Goal: Register for event/course: Sign up to attend an event or enroll in a course

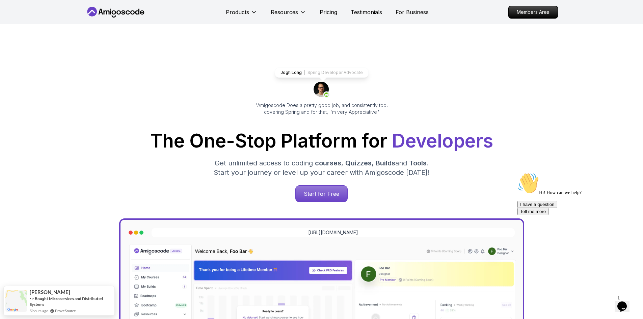
click at [318, 12] on div "Products Resources Pricing Testimonials For Business" at bounding box center [327, 11] width 203 height 13
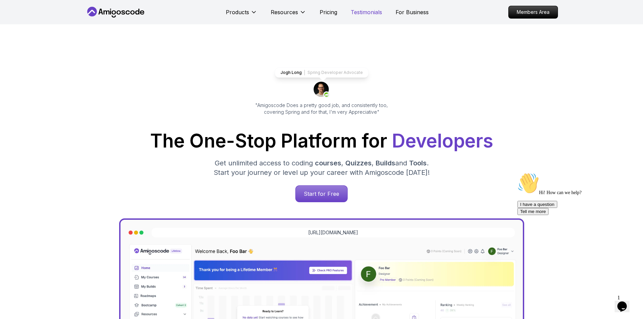
click at [369, 12] on p "Testimonials" at bounding box center [366, 12] width 31 height 8
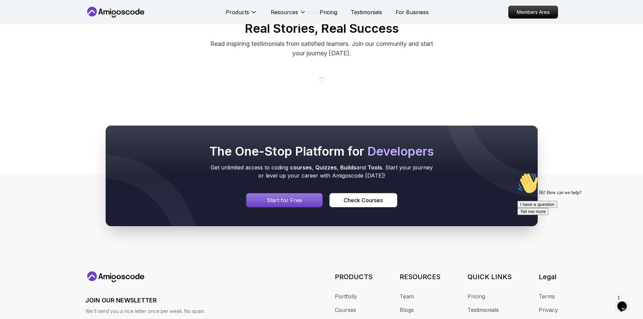
scroll to position [57, 0]
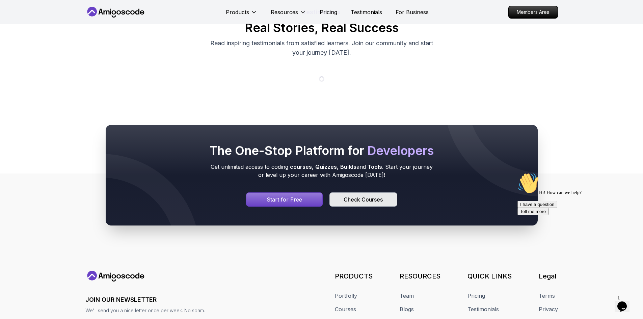
click at [368, 204] on button "Check Courses" at bounding box center [362, 199] width 67 height 14
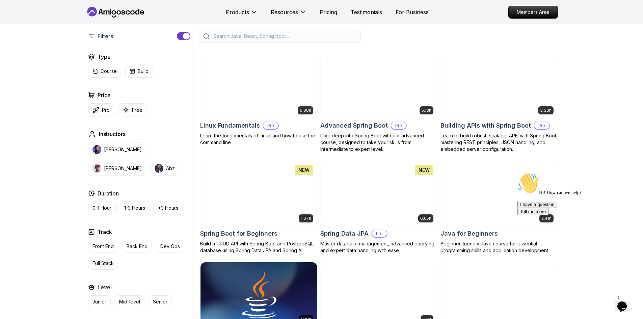
scroll to position [159, 0]
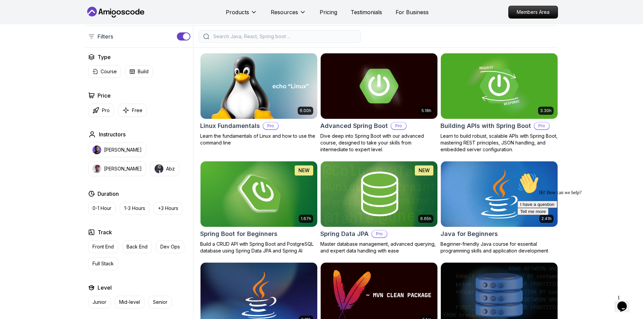
click at [458, 181] on img at bounding box center [499, 194] width 122 height 69
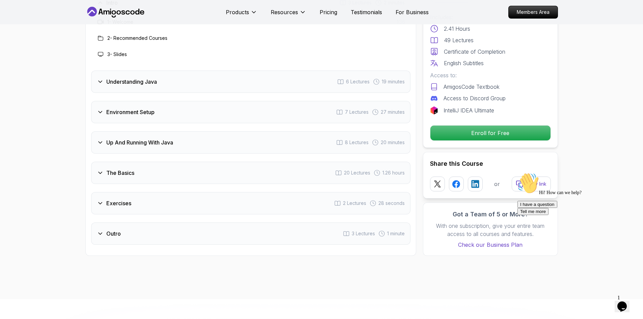
scroll to position [1026, 0]
click at [242, 222] on div "Outro 3 Lectures 1 minute" at bounding box center [250, 233] width 319 height 22
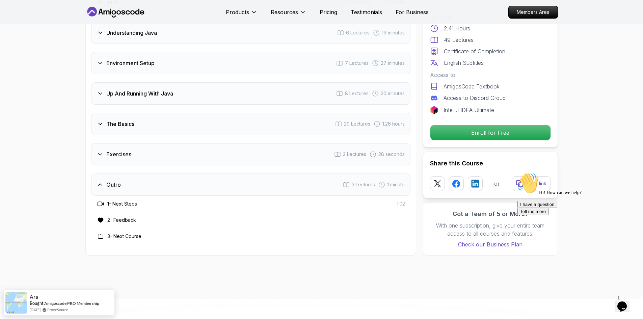
click at [165, 143] on div "Exercises 2 Lectures 28 seconds" at bounding box center [250, 154] width 319 height 22
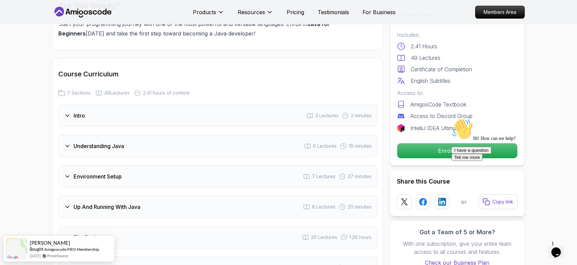
scroll to position [914, 0]
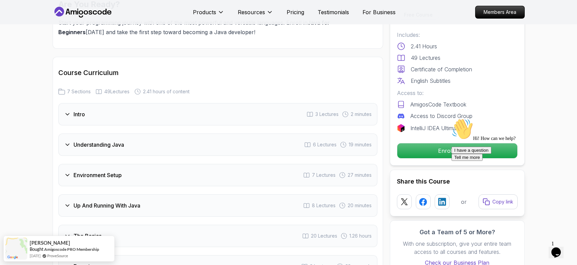
click at [302, 133] on div "Understanding Java 6 Lectures 19 minutes" at bounding box center [217, 144] width 319 height 22
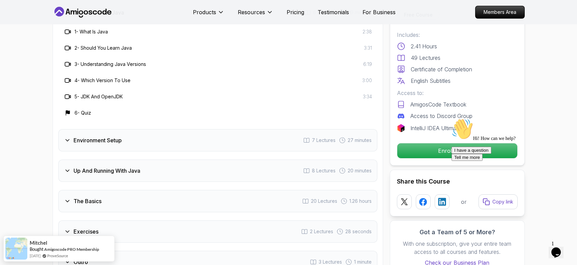
scroll to position [1047, 0]
click at [280, 128] on div "Environment Setup 7 Lectures 27 minutes" at bounding box center [217, 139] width 319 height 22
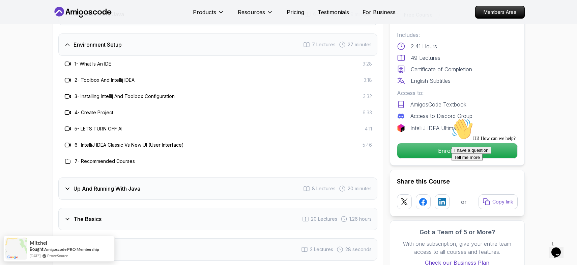
scroll to position [1027, 0]
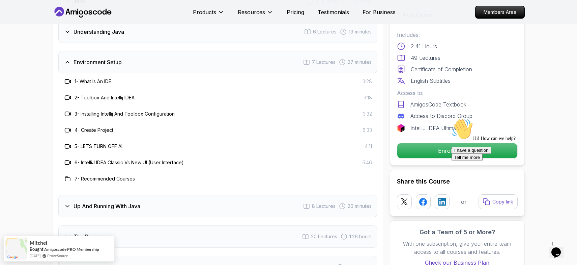
click at [452, 153] on div "Hi! How can we help? I have a question Tell me more" at bounding box center [512, 139] width 121 height 43
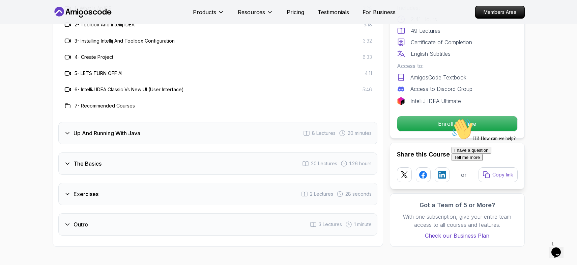
scroll to position [1087, 0]
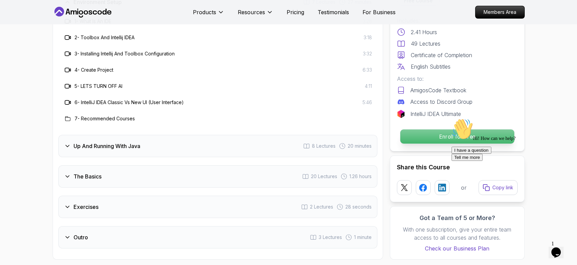
click at [427, 129] on p "Enroll for Free" at bounding box center [457, 136] width 114 height 14
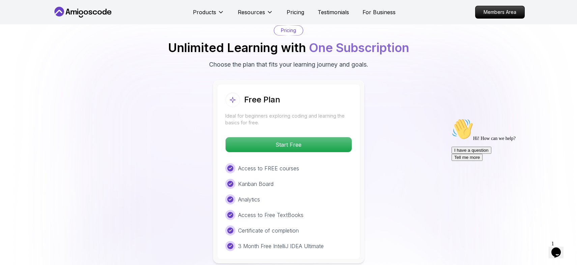
scroll to position [1408, 0]
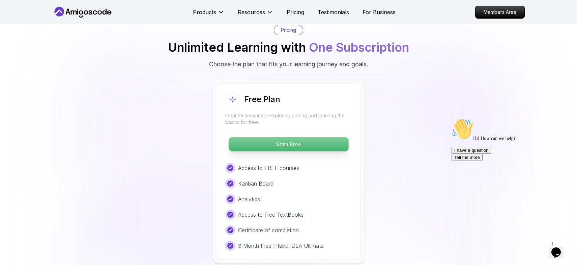
click at [304, 137] on p "Start Free" at bounding box center [289, 144] width 120 height 14
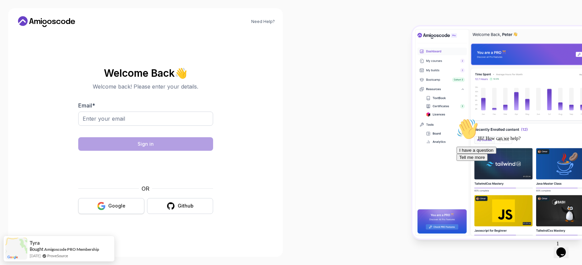
click at [121, 208] on div "Google" at bounding box center [116, 205] width 17 height 7
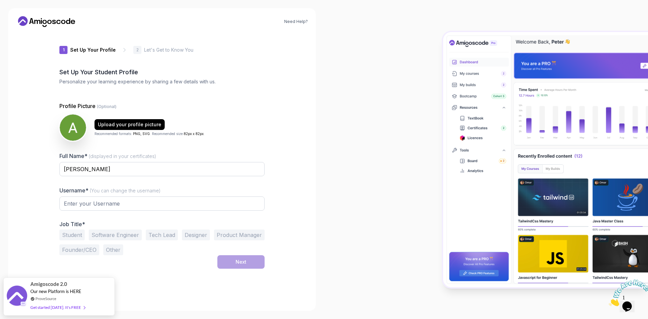
type input "brightbear7a6ce"
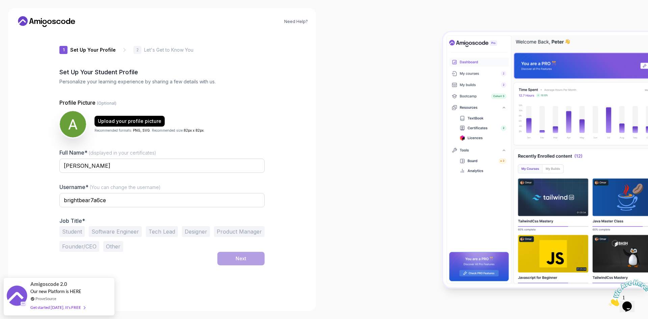
click at [149, 154] on span "(displayed in your certificates)" at bounding box center [122, 153] width 67 height 6
click at [149, 159] on input "Adhm Nabi" at bounding box center [161, 166] width 205 height 14
click at [149, 163] on input "Adhm Nabi" at bounding box center [161, 166] width 205 height 14
type input "Adhm Nabil"
click at [105, 230] on button "Software Engineer" at bounding box center [115, 231] width 53 height 11
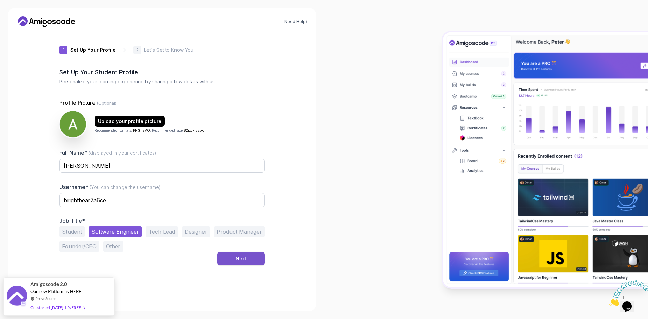
click at [229, 254] on button "Next" at bounding box center [240, 258] width 47 height 13
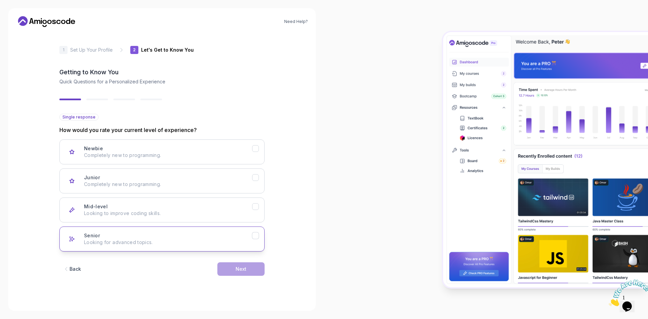
click at [189, 236] on div "Senior Looking for advanced topics." at bounding box center [168, 238] width 168 height 13
click at [214, 209] on div "Mid-level Looking to improve coding skills." at bounding box center [168, 209] width 168 height 13
click at [233, 238] on div "Senior Looking for advanced topics." at bounding box center [168, 238] width 168 height 13
click at [249, 273] on button "Next" at bounding box center [240, 268] width 47 height 13
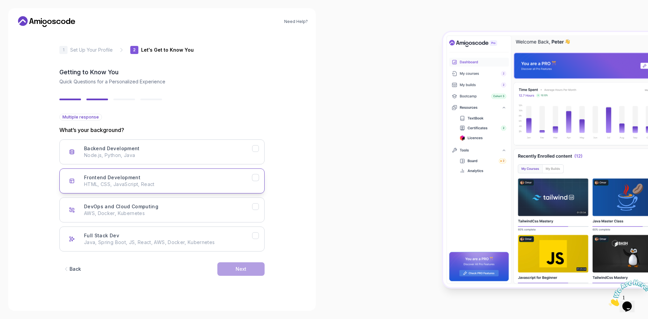
click at [195, 191] on button "Frontend Development HTML, CSS, JavaScript, React" at bounding box center [161, 180] width 205 height 25
click at [246, 275] on button "Next" at bounding box center [240, 268] width 47 height 13
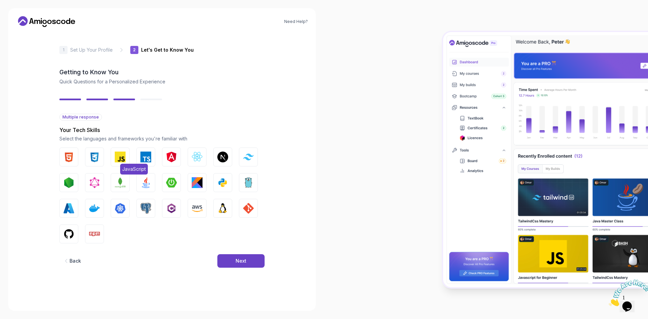
click at [118, 162] on button "JavaScript" at bounding box center [120, 156] width 19 height 19
click at [147, 164] on span "TypeScript" at bounding box center [160, 169] width 29 height 11
click at [190, 160] on button "React.js" at bounding box center [197, 156] width 19 height 19
click at [218, 156] on img "button" at bounding box center [222, 157] width 11 height 11
click at [242, 162] on button "Tailwind CSS" at bounding box center [248, 156] width 19 height 19
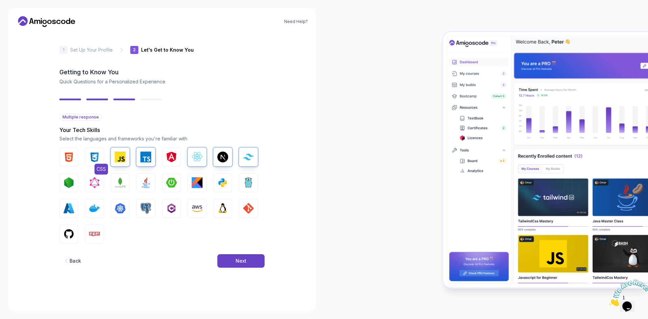
click at [95, 151] on button "CSS" at bounding box center [94, 156] width 19 height 19
click at [75, 154] on button "HTML" at bounding box center [68, 156] width 19 height 19
click at [67, 225] on button "GitHub" at bounding box center [68, 233] width 19 height 19
click at [87, 231] on button "Npm" at bounding box center [94, 233] width 19 height 19
click at [242, 205] on button "GIT" at bounding box center [248, 208] width 19 height 19
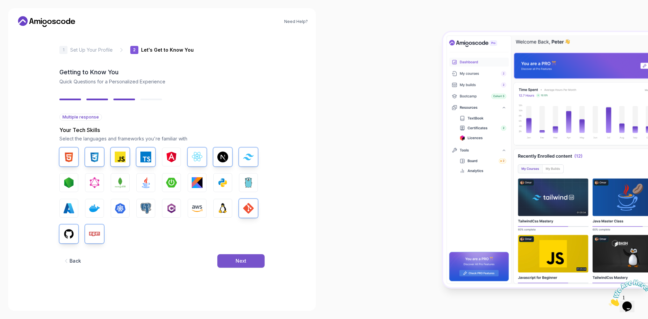
click at [238, 254] on button "Next" at bounding box center [240, 260] width 47 height 13
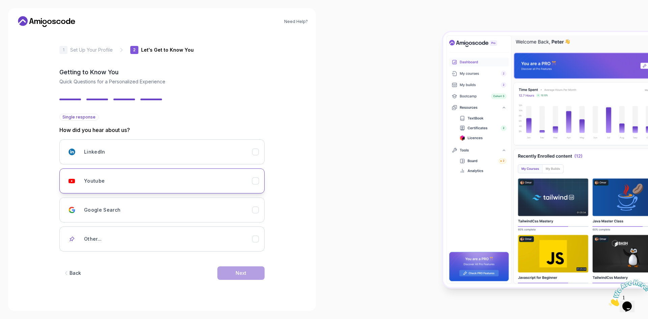
click at [105, 178] on div "Youtube" at bounding box center [168, 180] width 168 height 13
click at [237, 267] on button "Next" at bounding box center [240, 272] width 47 height 13
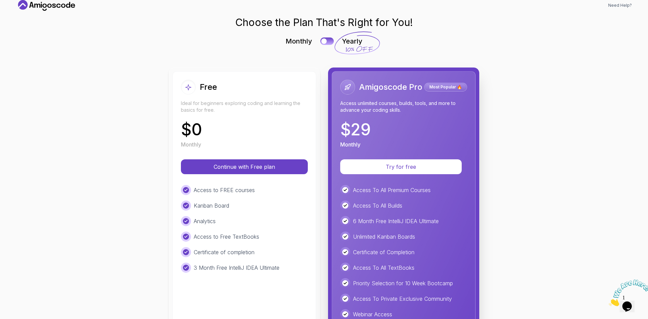
scroll to position [5, 0]
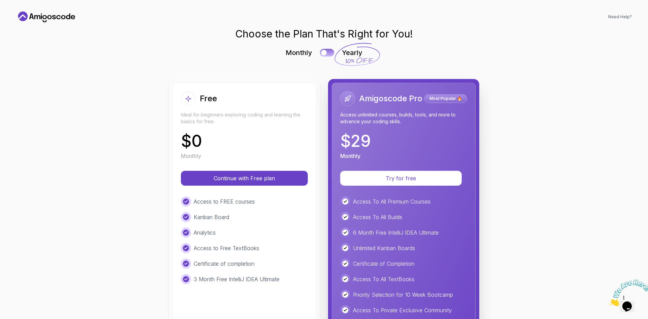
click at [322, 53] on div at bounding box center [324, 53] width 6 height 6
click at [322, 53] on button at bounding box center [327, 53] width 14 height 8
click at [251, 174] on p "Continue with Free plan" at bounding box center [244, 178] width 105 height 8
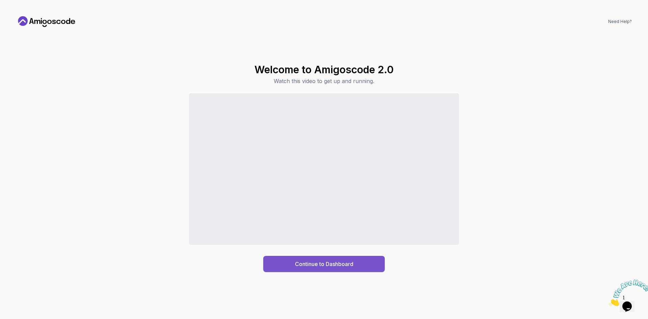
click at [308, 271] on button "Continue to Dashboard" at bounding box center [323, 264] width 121 height 16
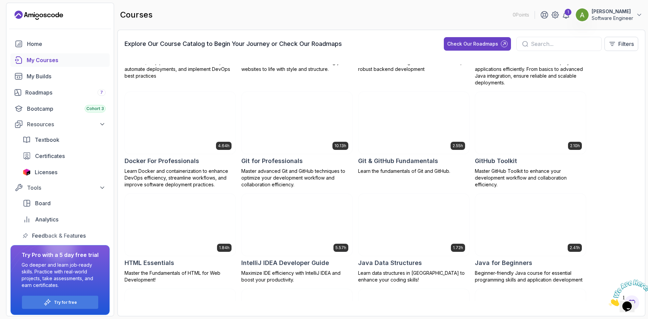
scroll to position [209, 0]
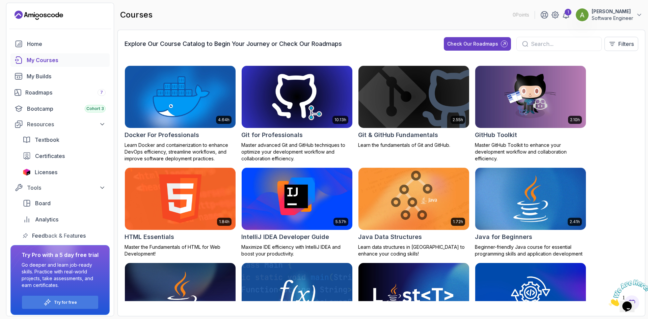
click at [508, 228] on img at bounding box center [530, 198] width 116 height 65
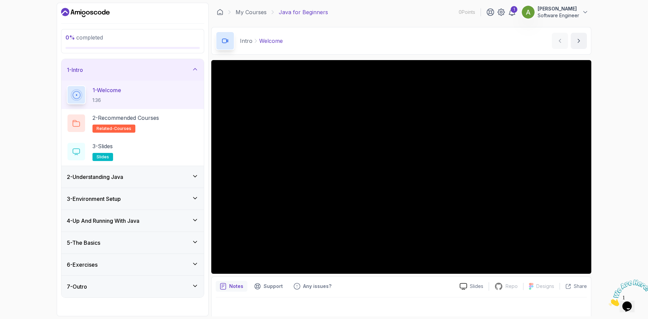
scroll to position [4, 0]
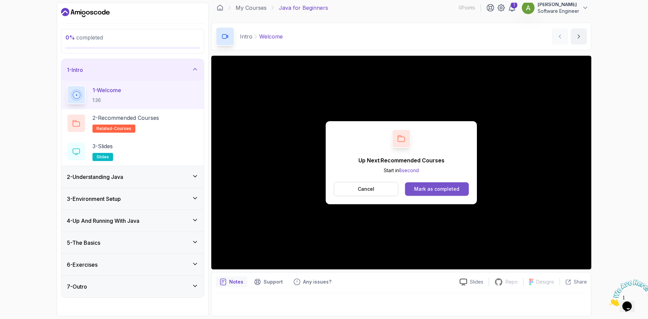
click at [419, 191] on div "Mark as completed" at bounding box center [436, 189] width 45 height 7
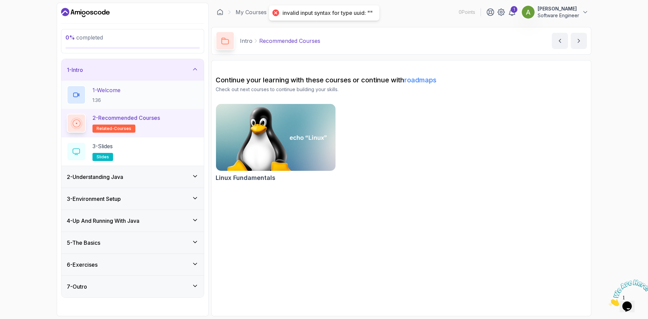
click at [108, 100] on p "1:36" at bounding box center [106, 100] width 28 height 7
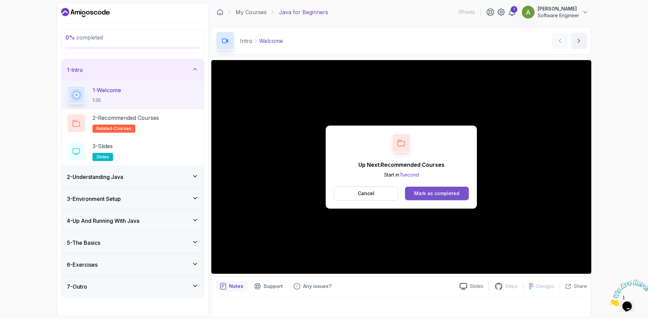
click at [435, 194] on div "Mark as completed" at bounding box center [436, 193] width 45 height 7
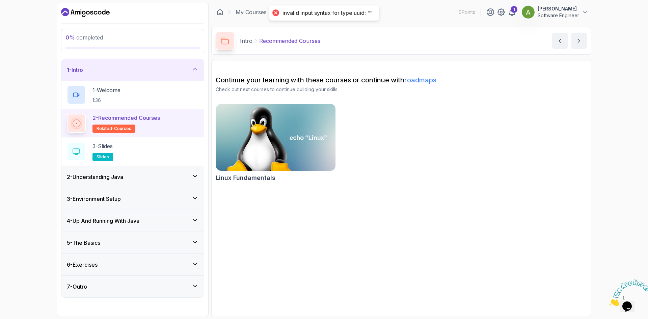
click at [346, 19] on div "invalid input syntax for type uuid: """ at bounding box center [324, 12] width 110 height 15
click at [101, 125] on p "related-courses" at bounding box center [113, 129] width 43 height 8
click at [113, 93] on p "1 - Welcome" at bounding box center [106, 90] width 28 height 8
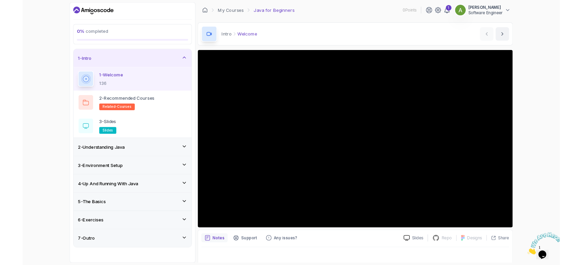
scroll to position [4, 0]
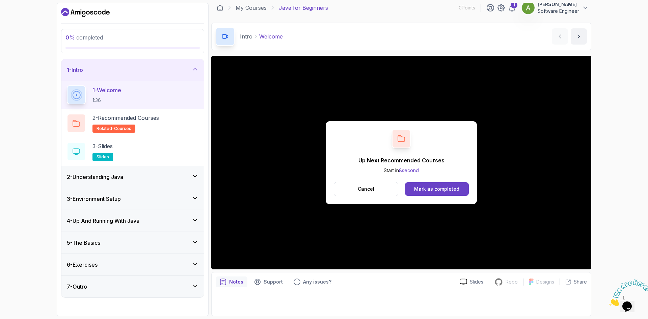
click at [394, 149] on div "Up Next: Recommended Courses Start in 8 second Cancel Mark as completed" at bounding box center [401, 162] width 151 height 83
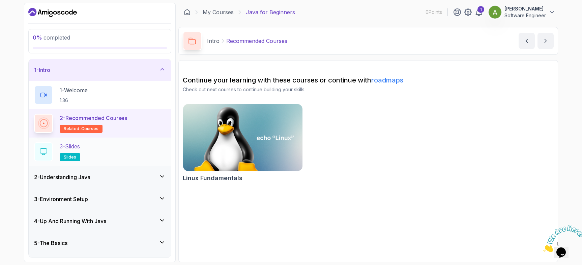
click at [135, 153] on div "3 - Slides slides" at bounding box center [100, 151] width 132 height 19
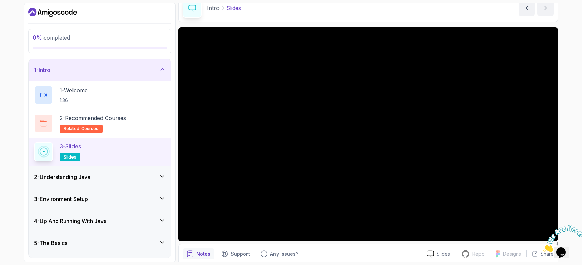
scroll to position [52, 0]
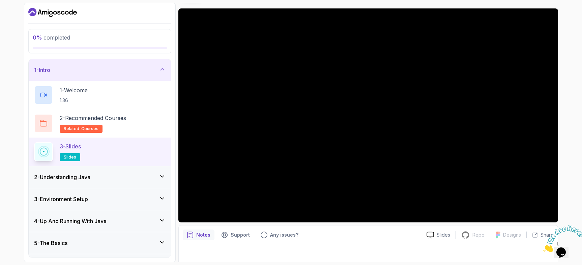
click at [323, 243] on div "Notes Support Any issues? Slides Repo Repository not available Designs Design n…" at bounding box center [369, 247] width 380 height 44
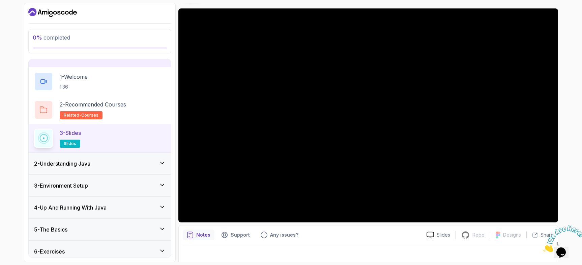
scroll to position [0, 0]
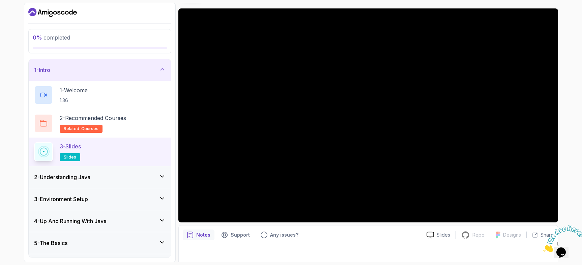
click at [162, 67] on icon at bounding box center [162, 69] width 7 height 7
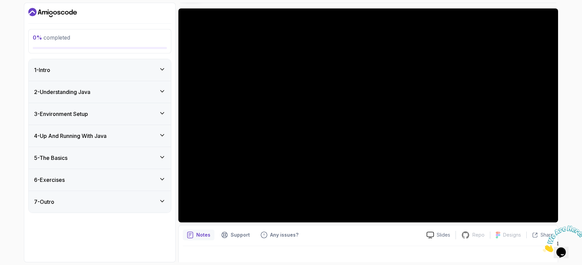
click at [150, 90] on div "2 - Understanding Java" at bounding box center [100, 92] width 132 height 8
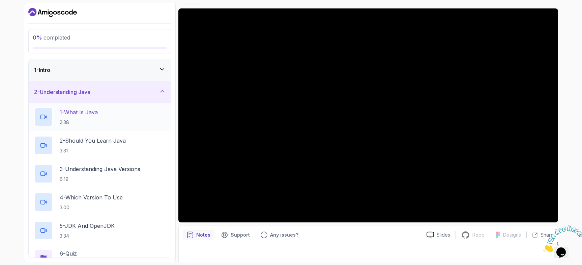
click at [114, 113] on div "1 - What Is Java 2:38" at bounding box center [100, 116] width 132 height 19
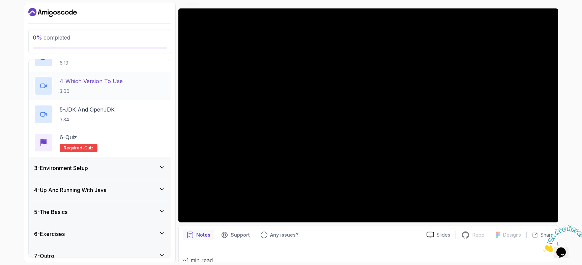
scroll to position [105, 0]
